Goal: Check status

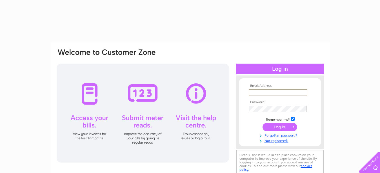
type input "[EMAIL_ADDRESS][DOMAIN_NAME]"
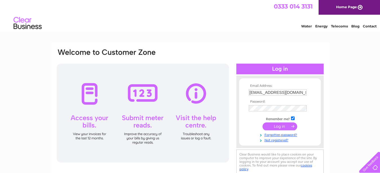
click at [278, 126] on input "submit" at bounding box center [280, 126] width 35 height 8
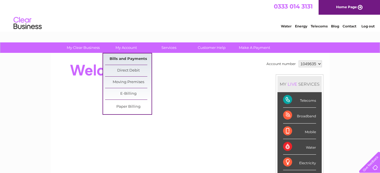
click at [121, 58] on link "Bills and Payments" at bounding box center [128, 58] width 47 height 11
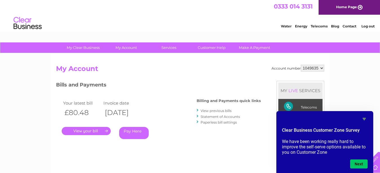
click at [219, 116] on link "Statement of Accounts" at bounding box center [220, 116] width 39 height 4
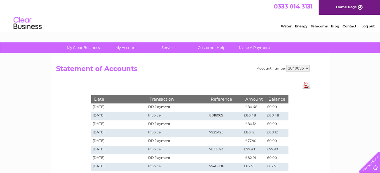
click at [369, 26] on link "Log out" at bounding box center [368, 26] width 13 height 4
